Goal: Task Accomplishment & Management: Use online tool/utility

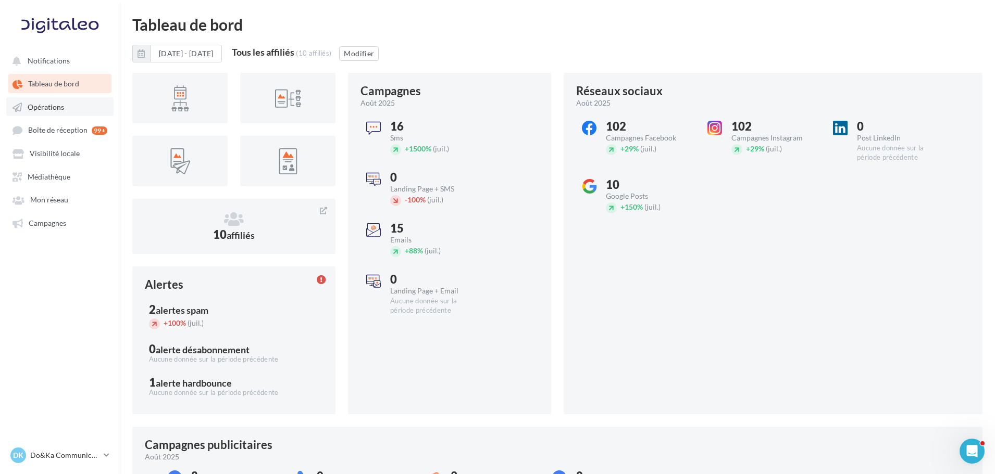
click at [35, 108] on span "Opérations" at bounding box center [46, 107] width 36 height 9
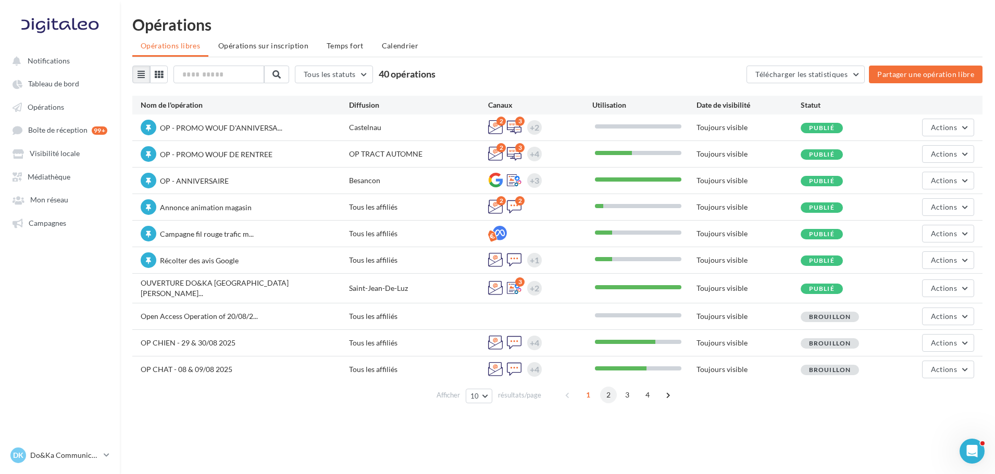
click at [602, 395] on span "2" at bounding box center [608, 395] width 17 height 17
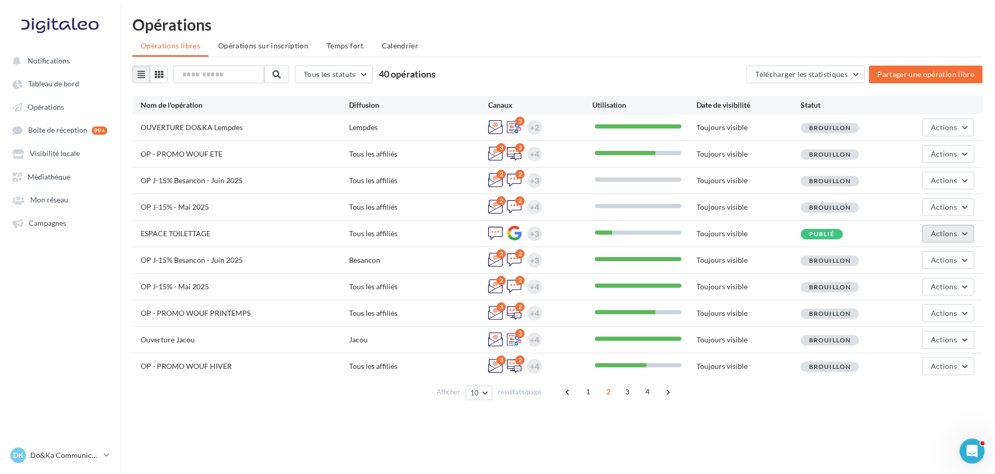
click at [955, 234] on span "Actions" at bounding box center [944, 233] width 26 height 9
click at [935, 259] on button "Editer" at bounding box center [922, 258] width 104 height 27
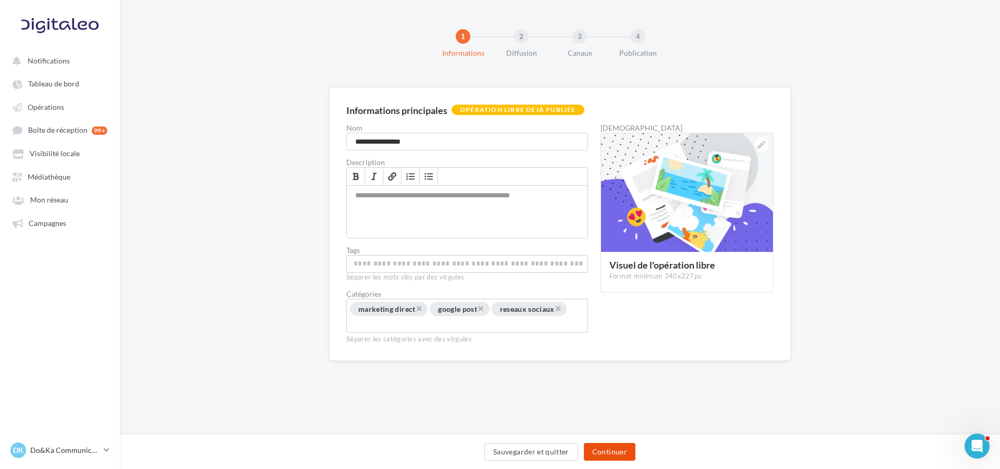
click at [626, 452] on button "Continuer" at bounding box center [610, 452] width 52 height 18
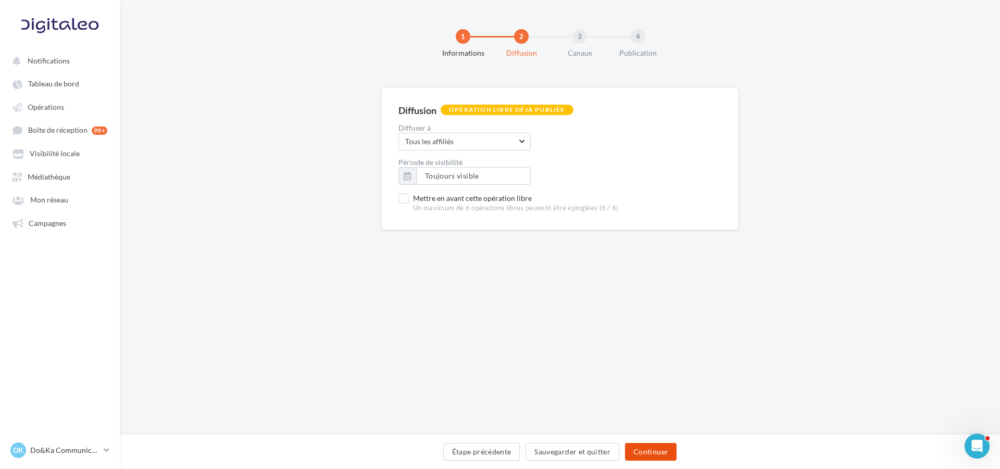
click at [636, 449] on button "Continuer" at bounding box center [651, 452] width 52 height 18
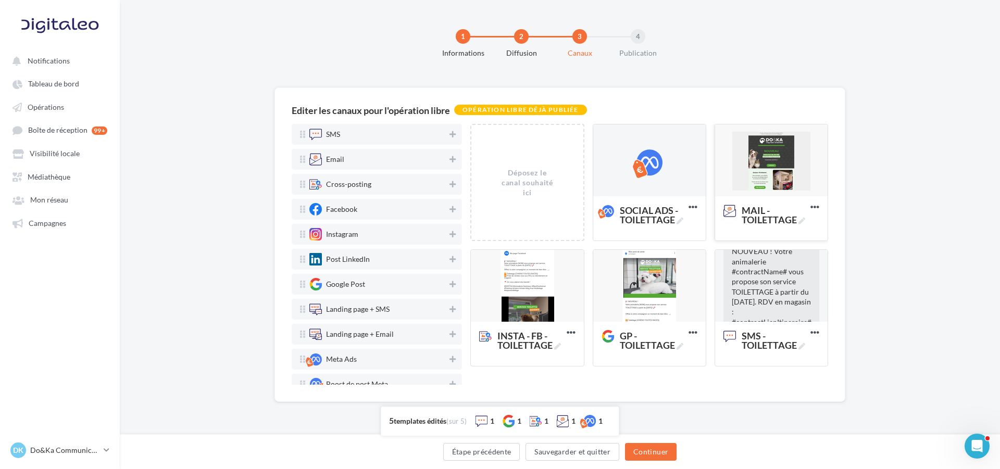
click at [787, 181] on div at bounding box center [771, 160] width 112 height 73
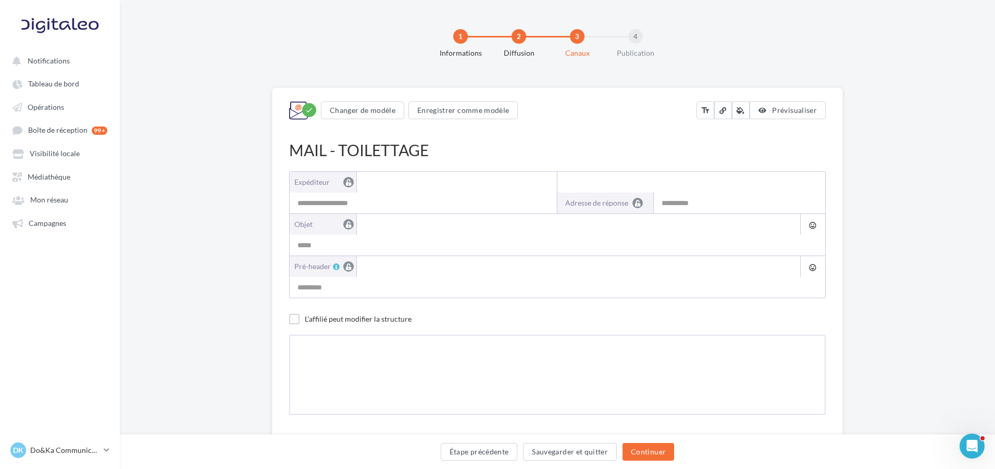
type input "**********"
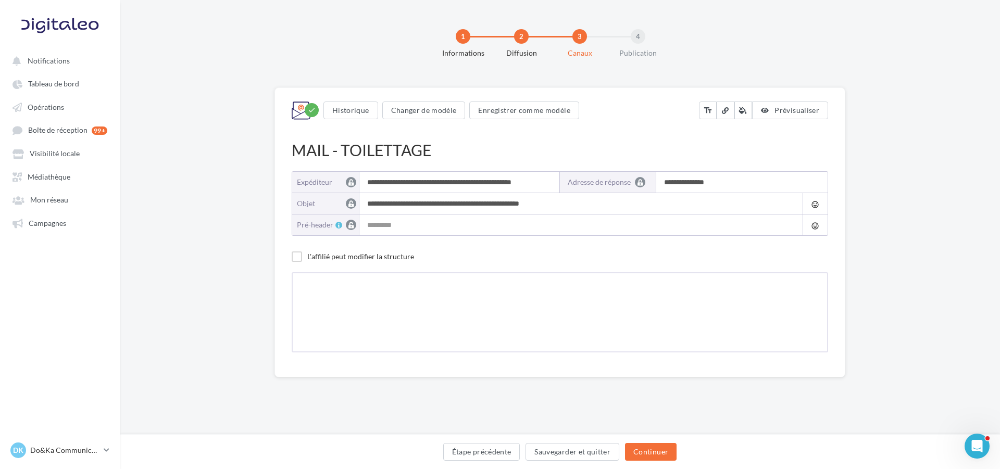
type input "**********"
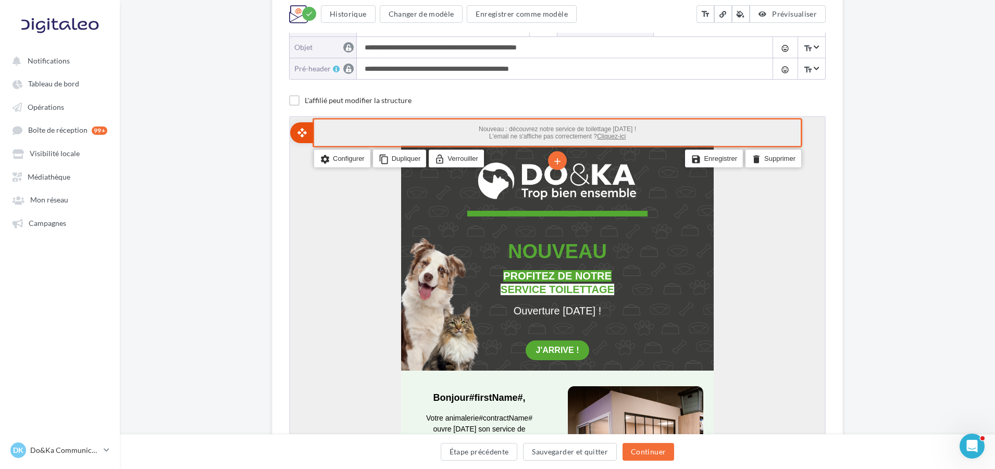
scroll to position [104, 0]
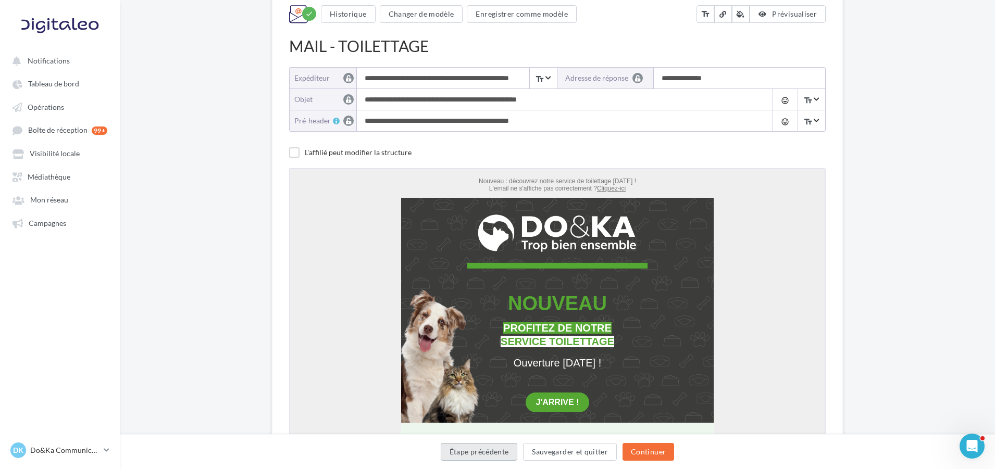
click at [504, 451] on button "Étape précédente" at bounding box center [479, 452] width 77 height 18
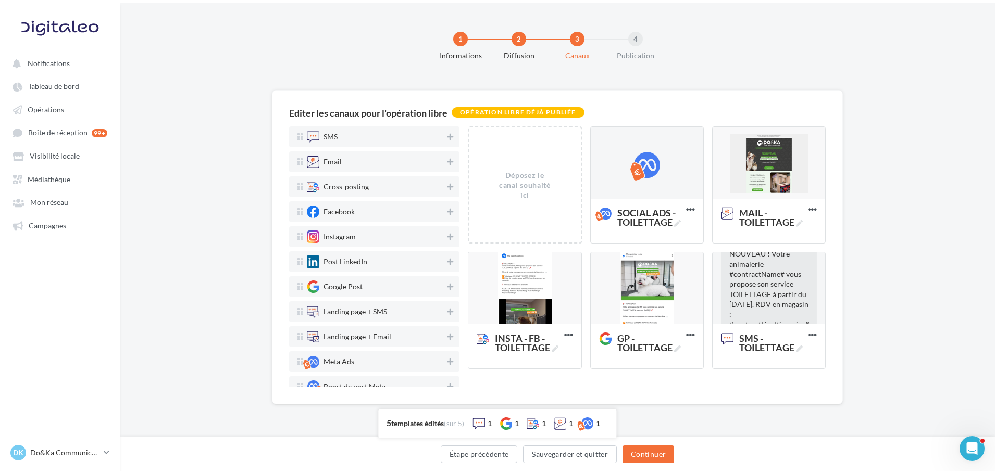
scroll to position [0, 0]
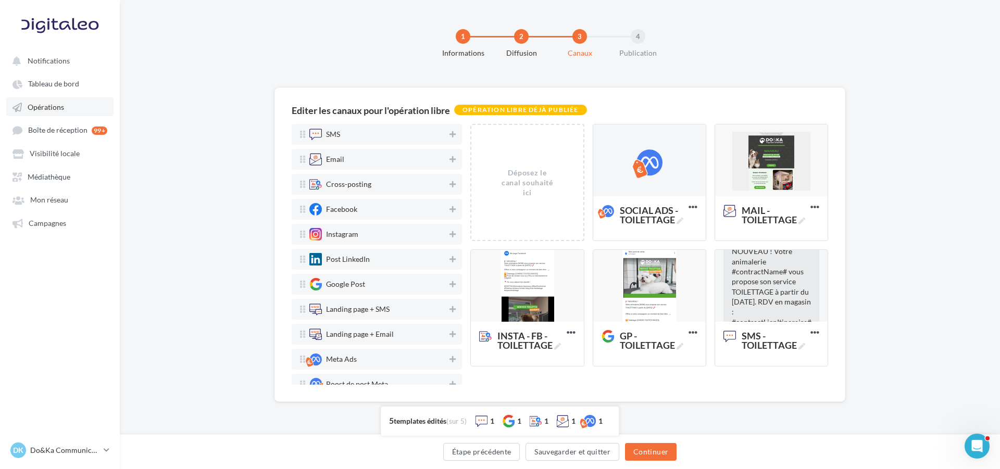
click at [92, 98] on link "Opérations" at bounding box center [59, 106] width 107 height 19
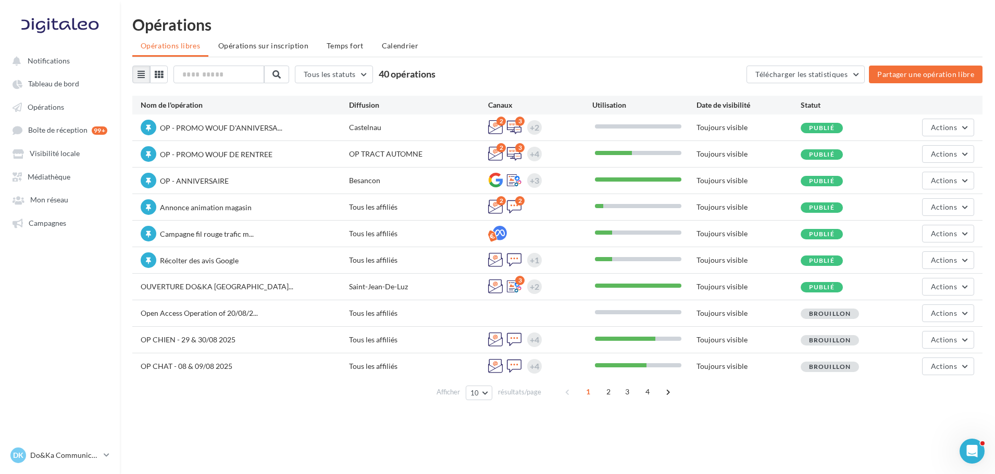
click at [464, 30] on div "Opérations" at bounding box center [557, 25] width 850 height 16
click at [568, 32] on div "Opérations" at bounding box center [557, 25] width 850 height 16
